Goal: Navigation & Orientation: Go to known website

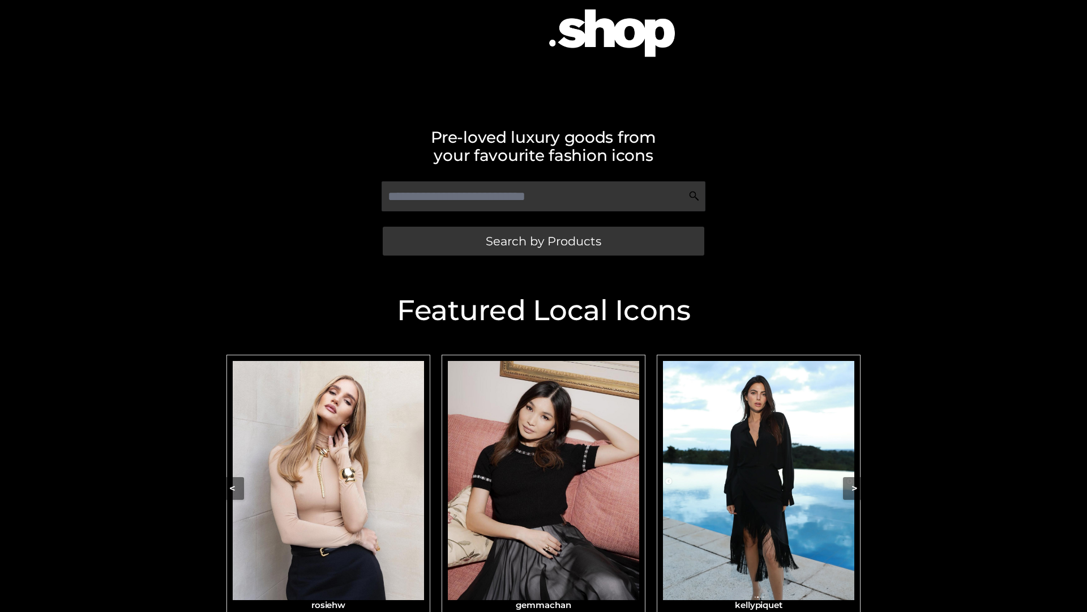
scroll to position [132, 0]
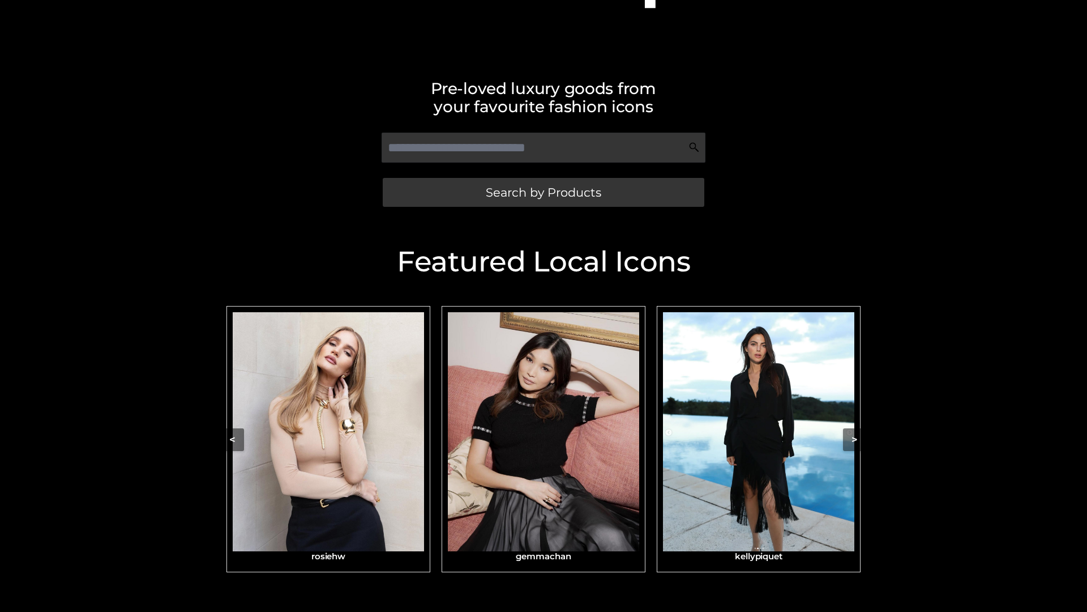
scroll to position [214, 0]
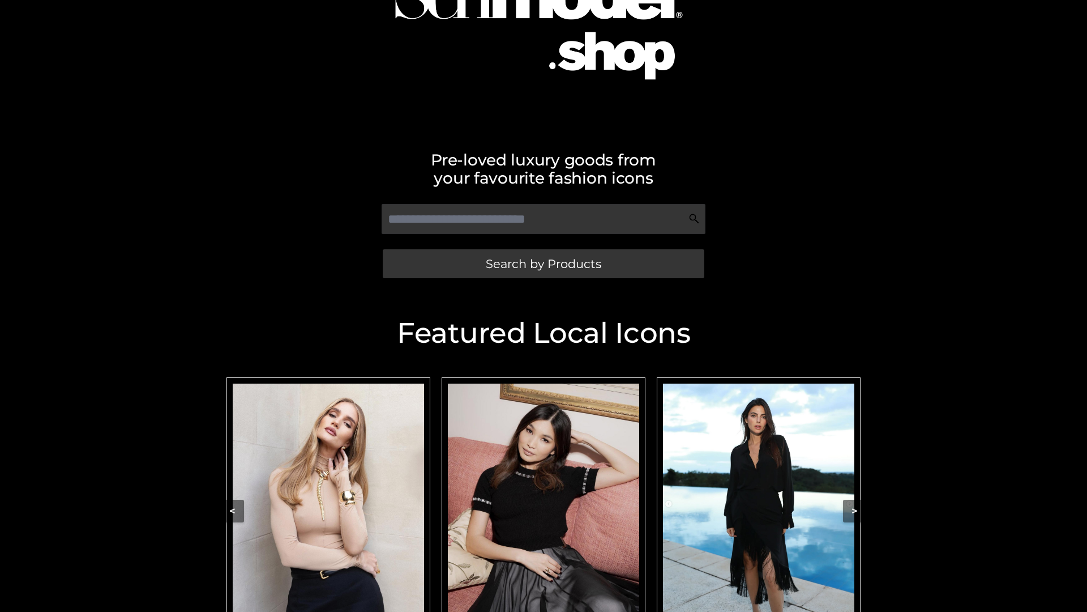
scroll to position [108, 0]
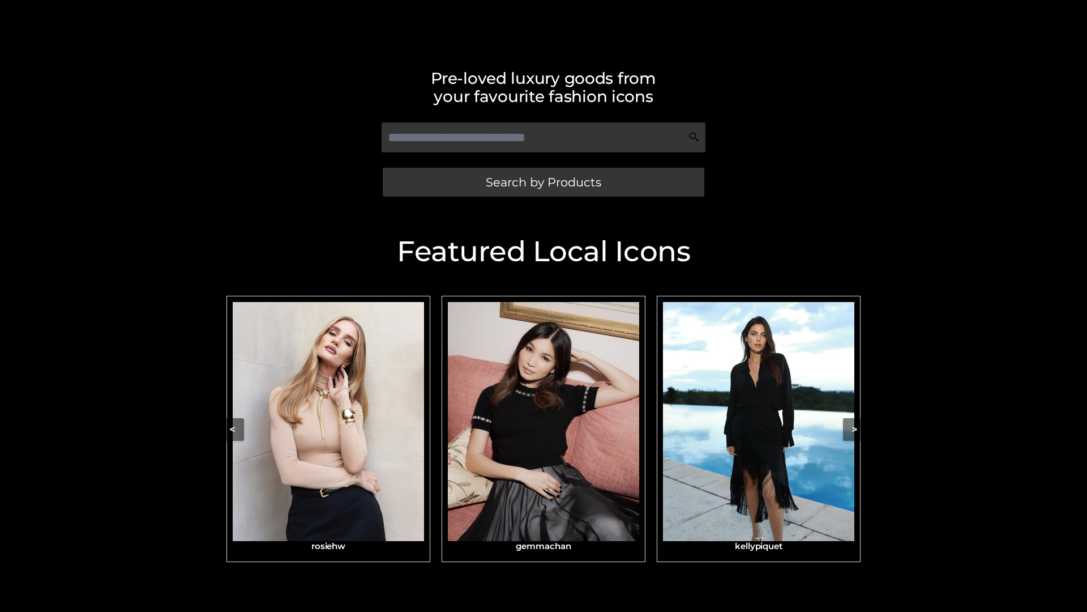
scroll to position [241, 0]
